Goal: Information Seeking & Learning: Check status

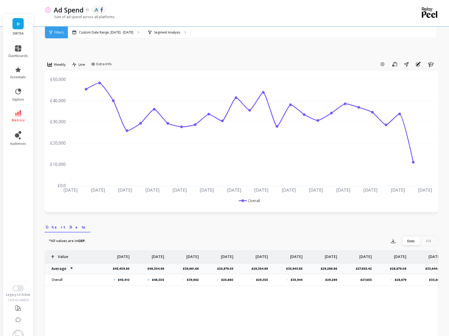
click at [21, 110] on link "metrics" at bounding box center [18, 116] width 19 height 12
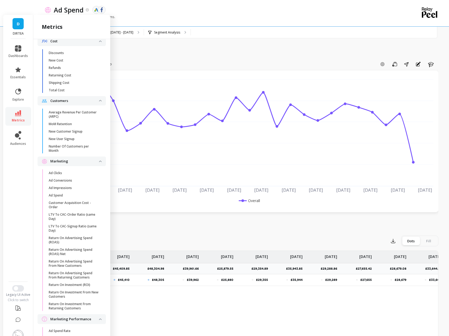
scroll to position [386, 0]
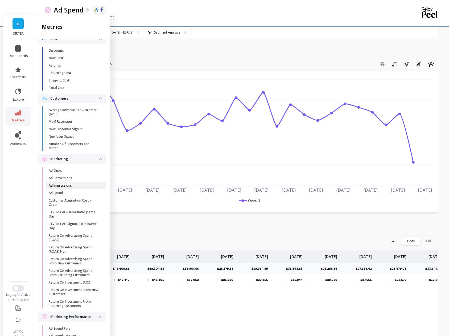
click at [82, 182] on link "Ad Impressions" at bounding box center [76, 185] width 60 height 7
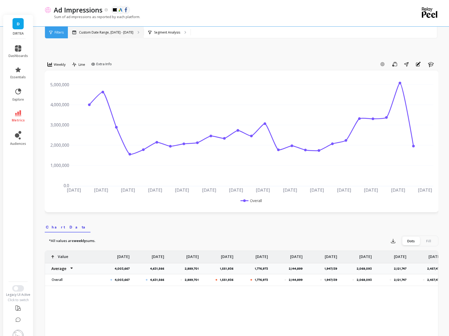
click at [98, 30] on div "Custom Date Range, [DATE] - [DATE]" at bounding box center [106, 33] width 76 height 12
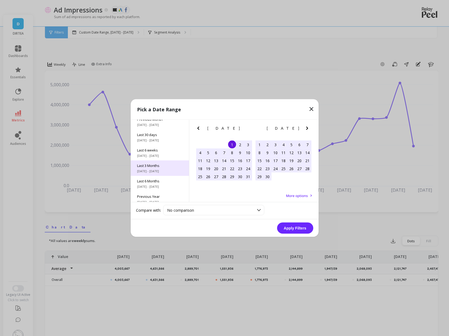
click at [158, 170] on span "[DATE] - [DATE]" at bounding box center [160, 171] width 46 height 4
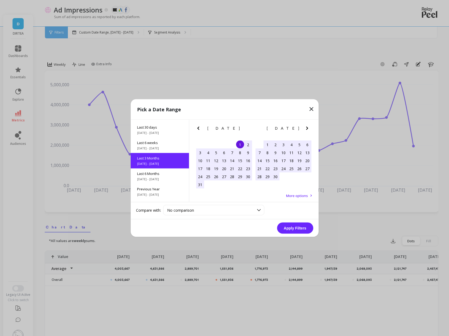
click at [302, 229] on button "Apply Filters" at bounding box center [295, 228] width 36 height 11
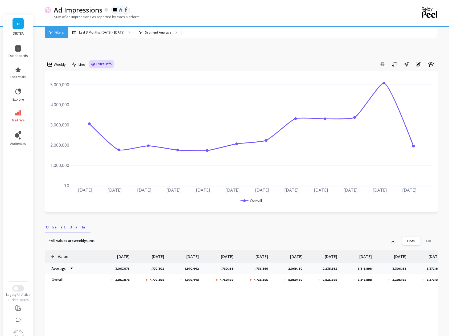
click at [96, 61] on div "Extra Info" at bounding box center [101, 63] width 21 height 5
click at [99, 93] on input "Values" at bounding box center [102, 95] width 19 height 5
checkbox input "true"
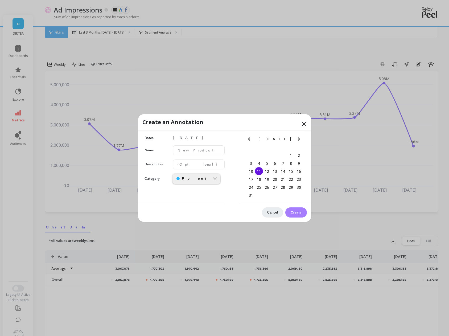
click at [301, 123] on icon at bounding box center [304, 124] width 6 height 6
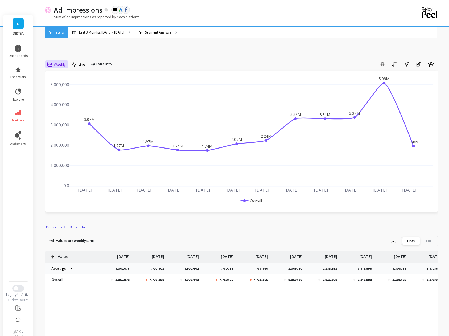
click at [59, 62] on span "Weekly" at bounding box center [60, 64] width 12 height 5
click at [132, 42] on div "Weekly Line Extra Info Add Goal Save Share Annotations Learn 3.07M 1.77M 1.97M …" at bounding box center [242, 318] width 394 height 568
click at [58, 62] on span "Weekly" at bounding box center [60, 64] width 12 height 5
click at [71, 102] on div "Monthly" at bounding box center [64, 106] width 37 height 9
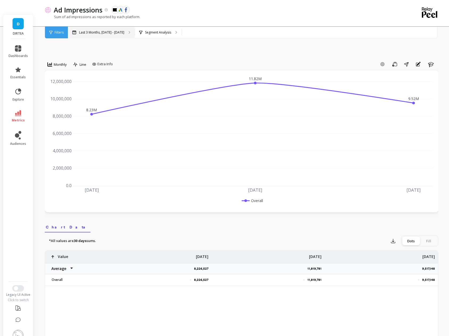
click at [98, 35] on div "Last 3 Months, Aug 1 - Oct 31" at bounding box center [101, 33] width 67 height 12
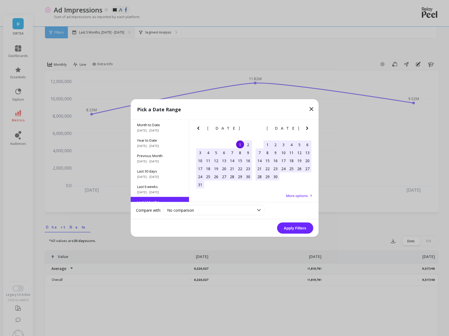
scroll to position [44, 0]
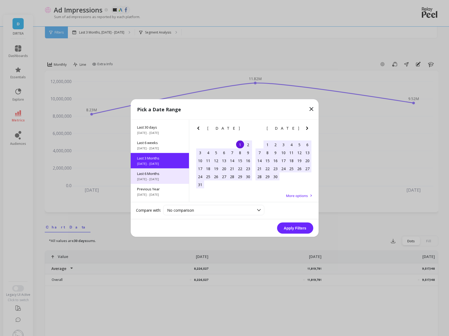
click at [162, 178] on span "[DATE] - [DATE]" at bounding box center [160, 179] width 46 height 4
click at [290, 226] on button "Apply Filters" at bounding box center [295, 228] width 36 height 11
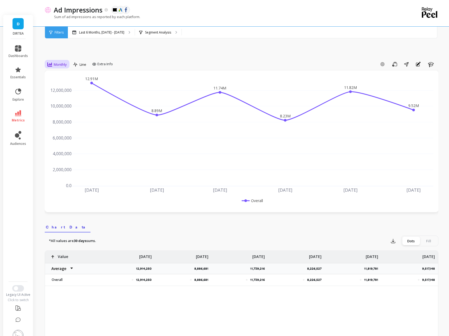
click at [58, 62] on span "Monthly" at bounding box center [60, 64] width 13 height 5
click at [95, 31] on p "Last 6 Months, May 1 - Oct 31" at bounding box center [101, 32] width 45 height 4
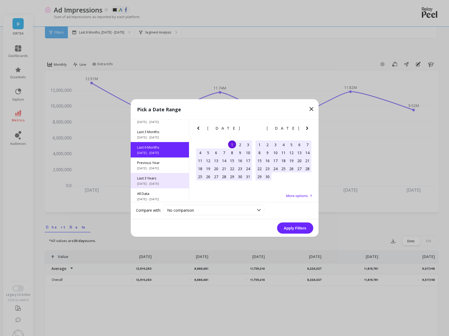
click at [167, 178] on span "Last 3 Years" at bounding box center [160, 178] width 46 height 5
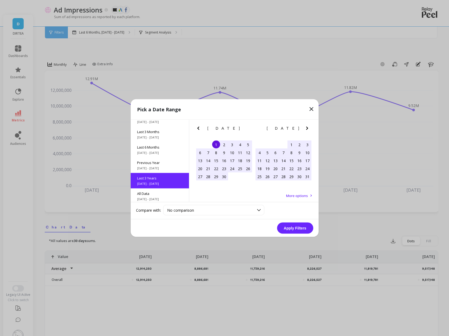
scroll to position [0, 0]
click at [290, 225] on button "Apply Filters" at bounding box center [295, 228] width 36 height 11
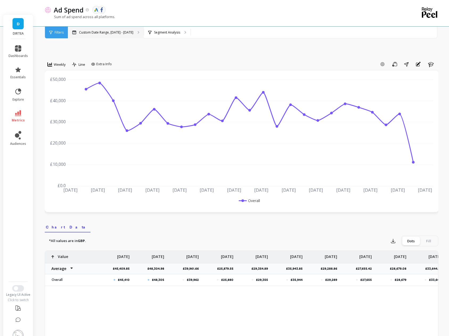
click at [83, 34] on p "Custom Date Range, [DATE] - [DATE]" at bounding box center [106, 32] width 54 height 4
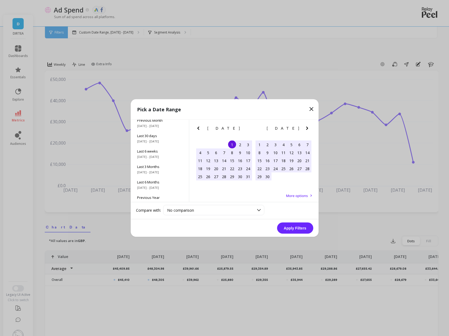
scroll to position [72, 0]
click at [166, 174] on span "Last 3 Years" at bounding box center [160, 176] width 46 height 5
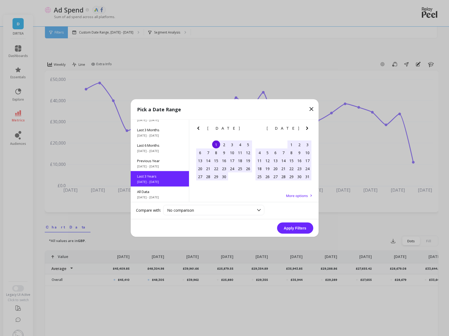
scroll to position [0, 0]
click at [293, 231] on button "Apply Filters" at bounding box center [295, 228] width 36 height 11
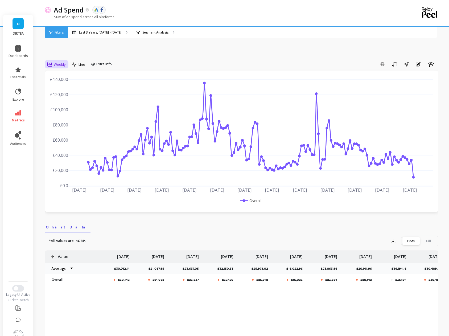
click at [59, 62] on span "Weekly" at bounding box center [60, 64] width 12 height 5
click at [75, 104] on div "Monthly" at bounding box center [64, 106] width 30 height 5
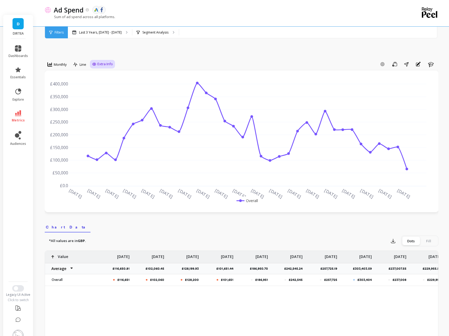
click at [102, 61] on span "Extra Info" at bounding box center [104, 63] width 15 height 5
click at [111, 93] on input "Values" at bounding box center [103, 95] width 19 height 5
checkbox input "true"
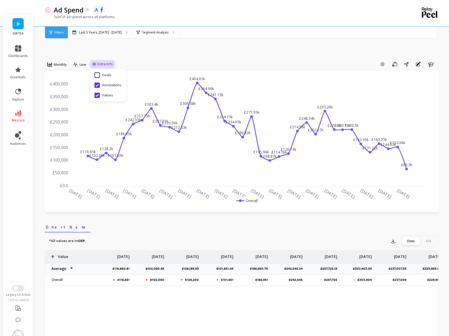
click at [175, 60] on div "Add Goal Save Share Annotations Learn" at bounding box center [276, 64] width 323 height 9
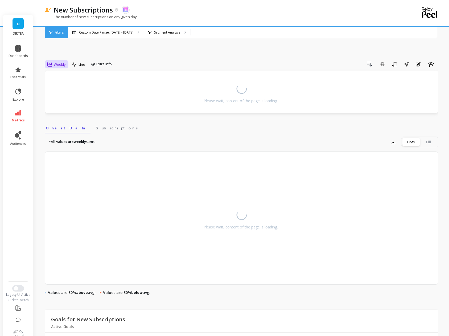
click at [54, 62] on span "Weekly" at bounding box center [60, 64] width 12 height 5
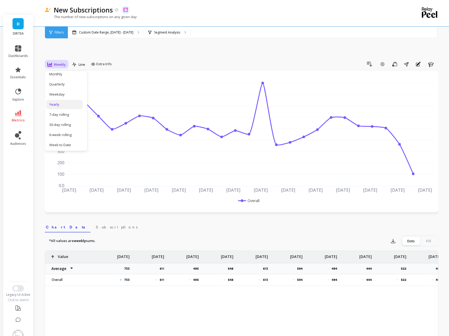
scroll to position [50, 0]
click at [92, 30] on div "Custom Date Range, [DATE] - [DATE]" at bounding box center [106, 33] width 76 height 12
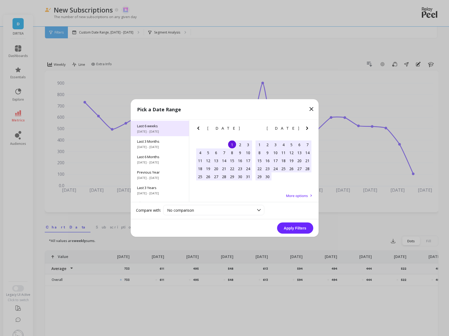
scroll to position [72, 0]
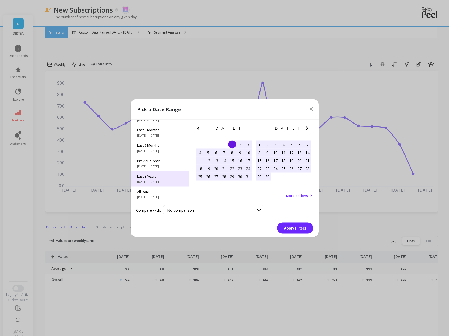
click at [159, 180] on span "[DATE] - [DATE]" at bounding box center [160, 182] width 46 height 4
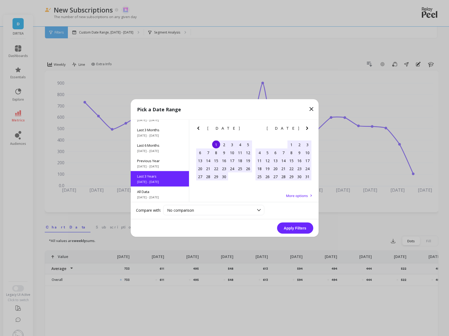
scroll to position [0, 0]
click at [297, 229] on button "Apply Filters" at bounding box center [295, 228] width 36 height 11
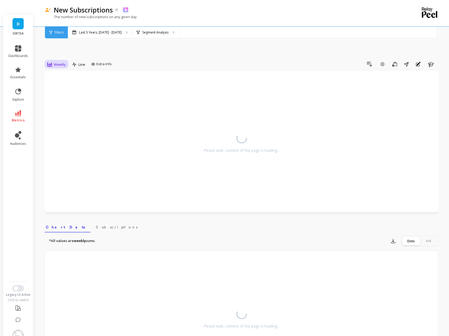
click at [59, 62] on span "Weekly" at bounding box center [60, 64] width 12 height 5
click at [62, 102] on div "Monthly" at bounding box center [64, 106] width 37 height 9
click at [171, 60] on div "Drill Down Add Goal Save Share Annotations Learn" at bounding box center [276, 64] width 323 height 9
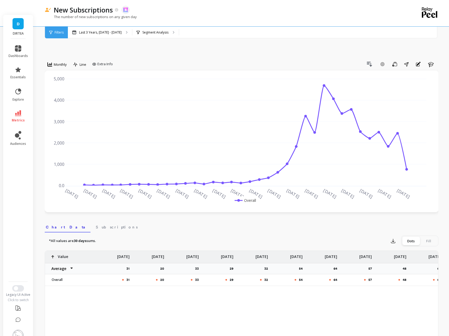
click at [171, 60] on div "Drill Down Add Goal Save Share Annotations Learn" at bounding box center [276, 64] width 323 height 9
click at [100, 61] on span "Extra Info" at bounding box center [104, 63] width 15 height 5
click at [101, 93] on input "Values" at bounding box center [103, 95] width 19 height 5
checkbox input "true"
click at [266, 60] on div "Drill Down Add Goal Save Share Annotations Learn" at bounding box center [276, 64] width 323 height 9
